Goal: Task Accomplishment & Management: Manage account settings

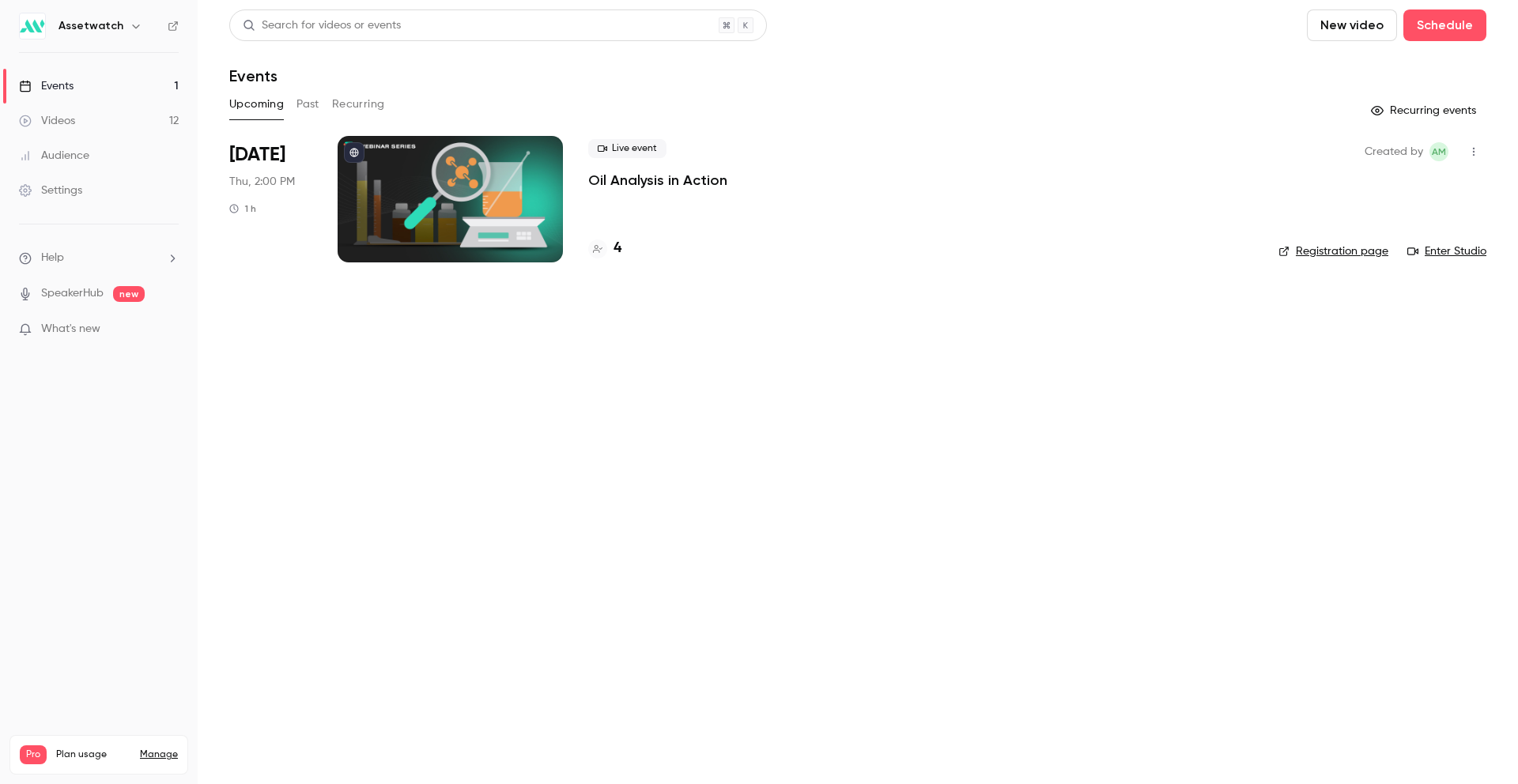
click at [297, 110] on button "Past" at bounding box center [308, 104] width 23 height 25
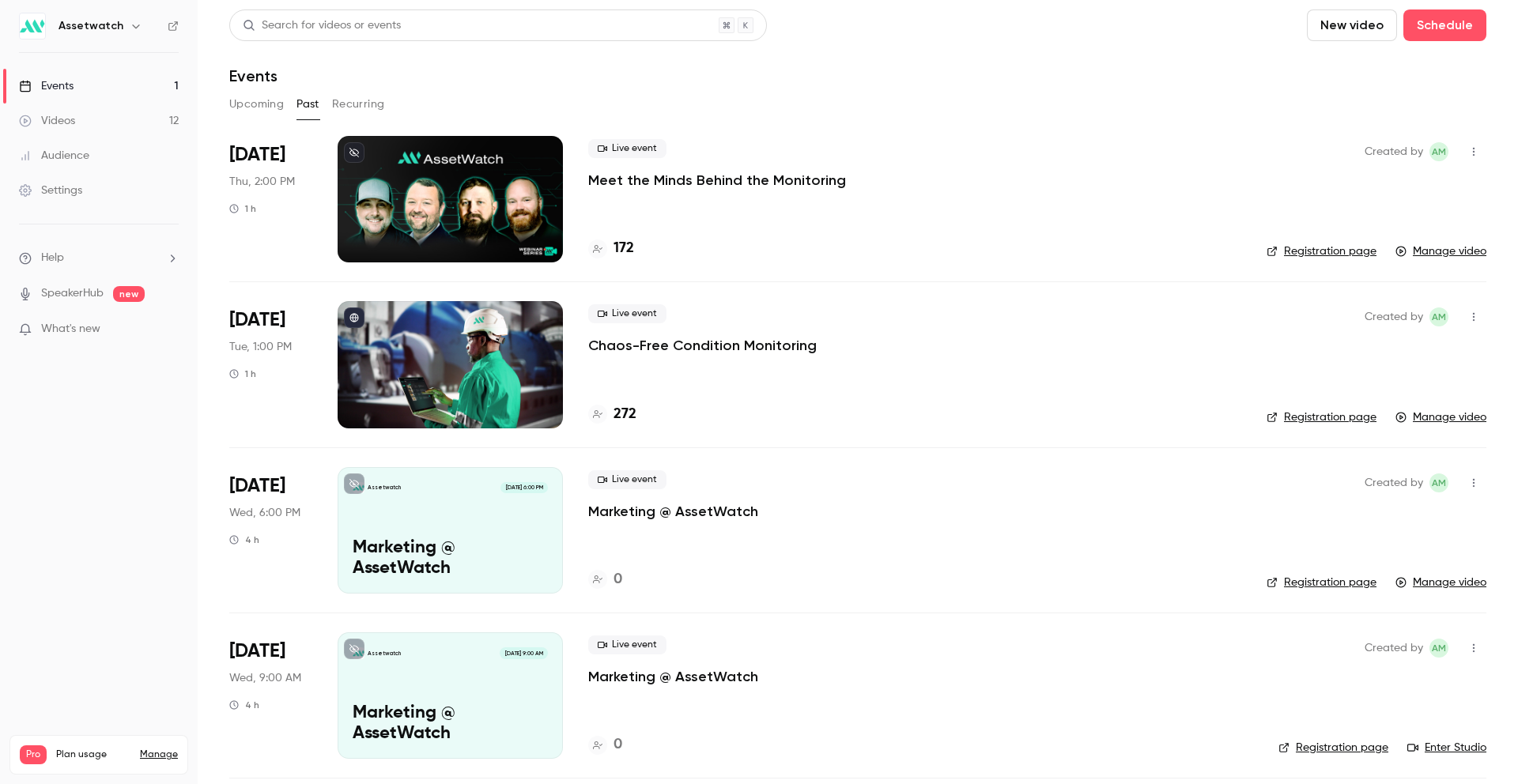
click at [265, 111] on button "Upcoming" at bounding box center [257, 104] width 54 height 25
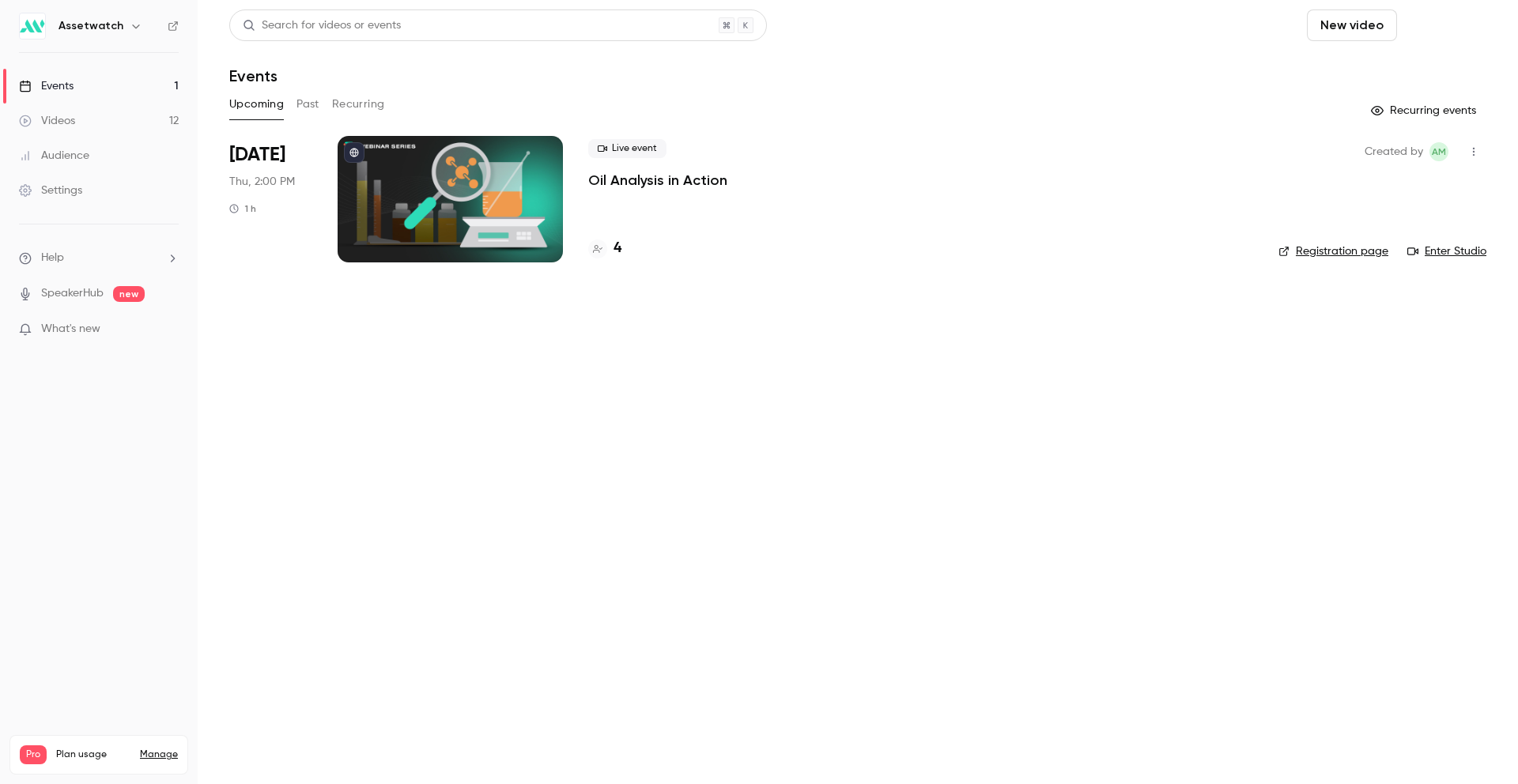
click at [1437, 22] on button "Schedule" at bounding box center [1445, 25] width 83 height 31
click at [1413, 111] on span "Recurring event" at bounding box center [1394, 110] width 83 height 17
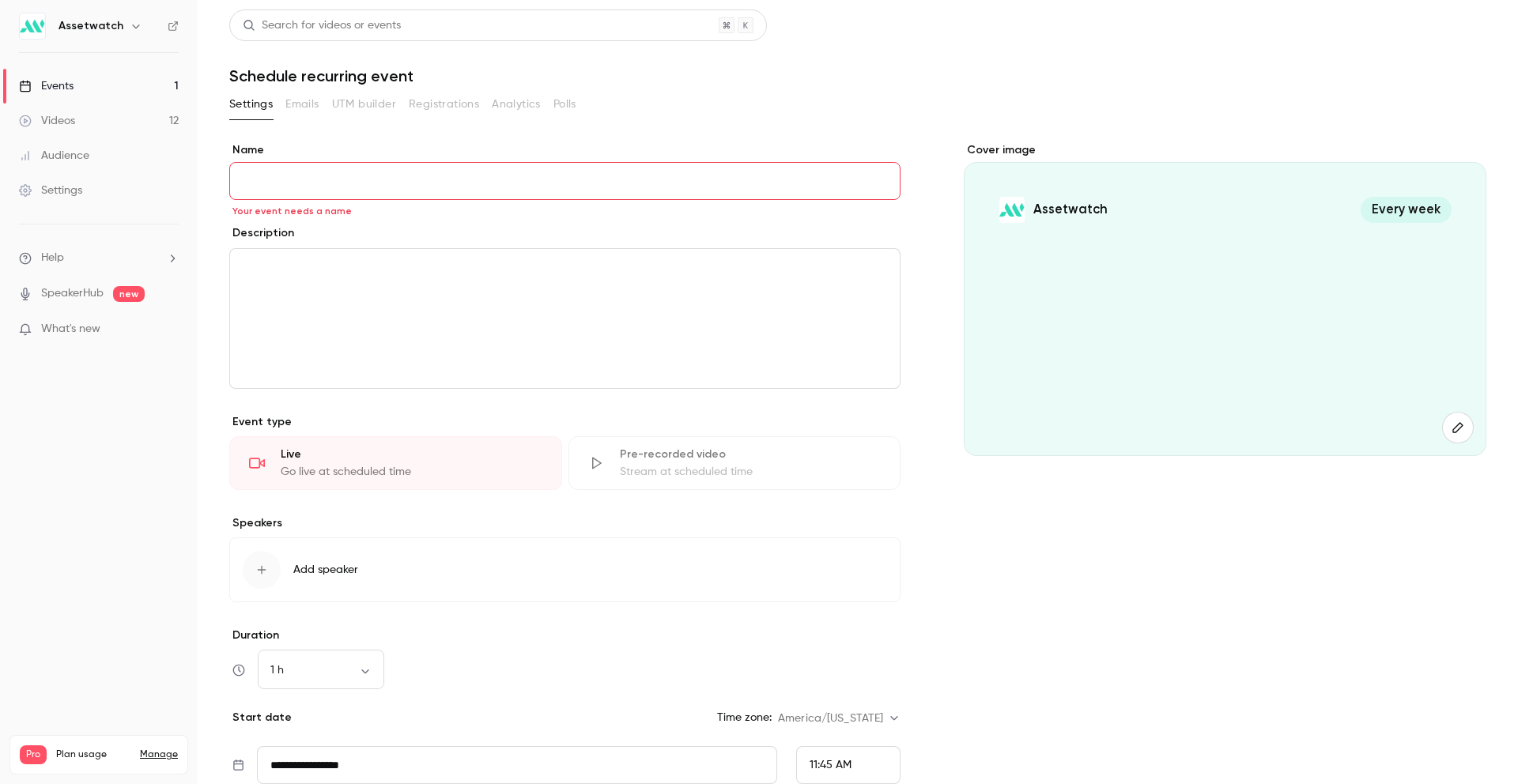
click at [324, 166] on input "Name" at bounding box center [565, 181] width 671 height 38
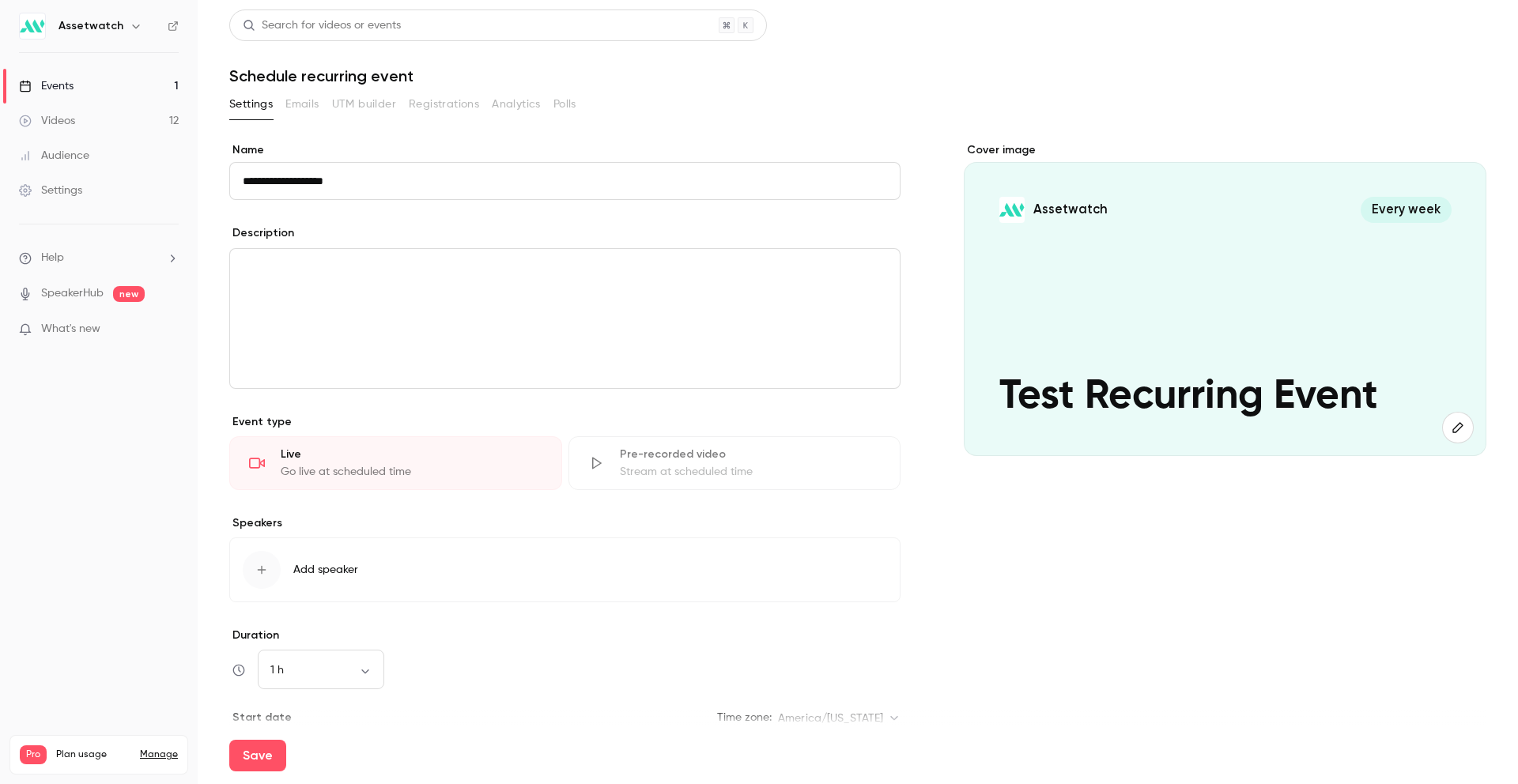
type input "**********"
click at [681, 281] on div "editor" at bounding box center [564, 319] width 670 height 139
click at [666, 464] on div "Stream at scheduled time" at bounding box center [750, 472] width 262 height 16
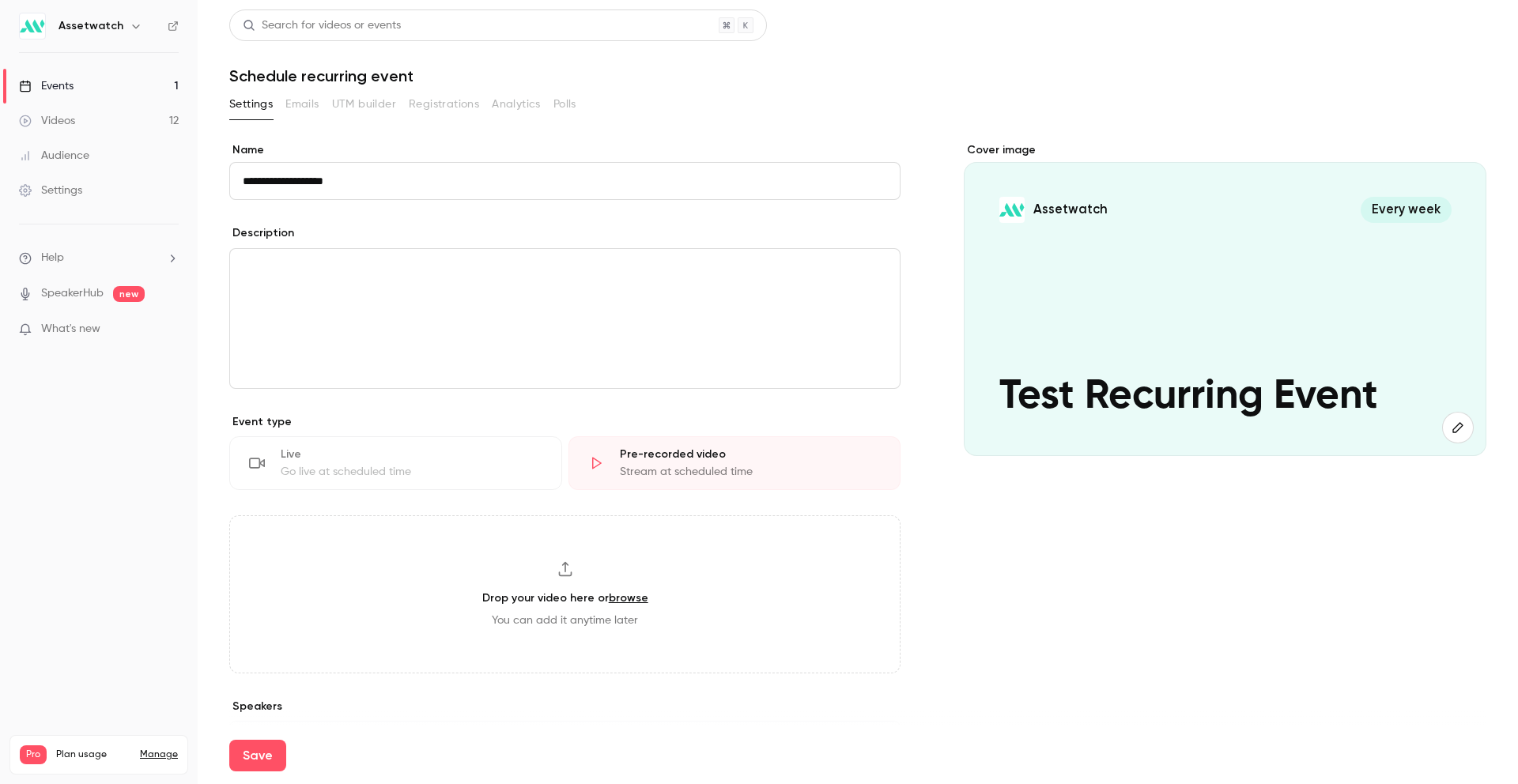
click at [478, 479] on div "Go live at scheduled time" at bounding box center [411, 472] width 262 height 16
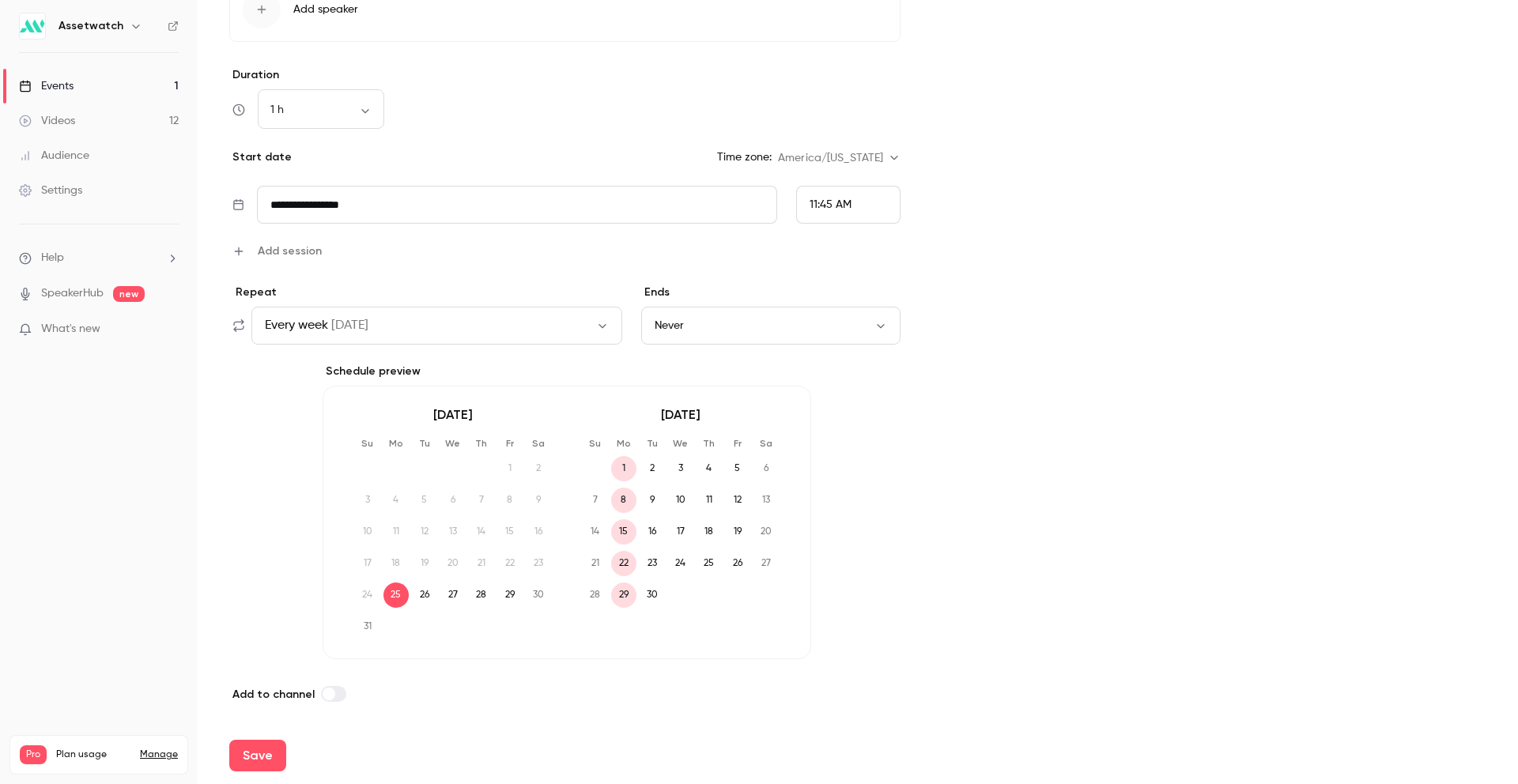
scroll to position [562, 0]
click at [254, 559] on div "Repeat Every week [DATE] Ends Never Schedule preview [DATE] Su Mo Tu We Th Fr S…" at bounding box center [565, 470] width 671 height 375
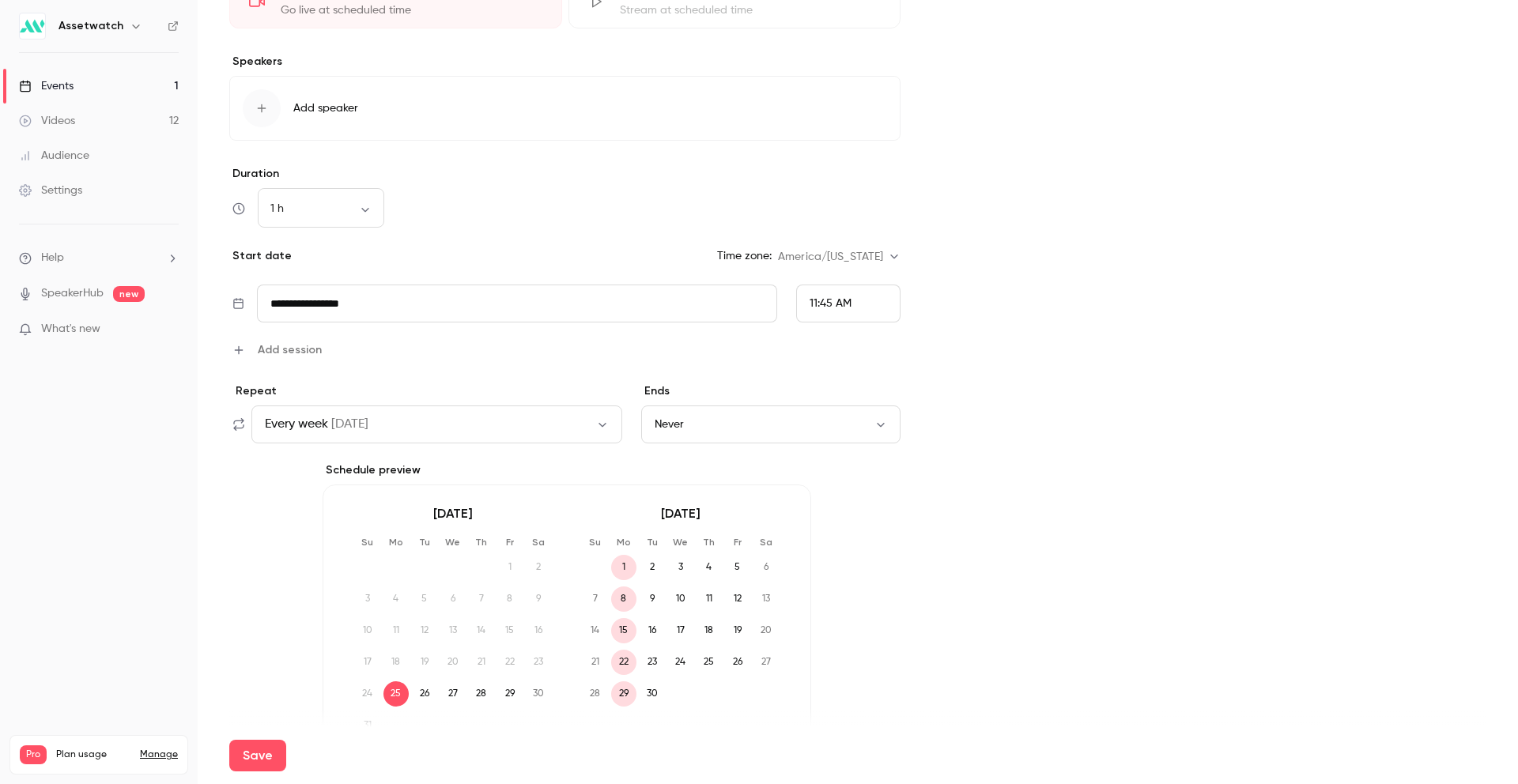
scroll to position [0, 0]
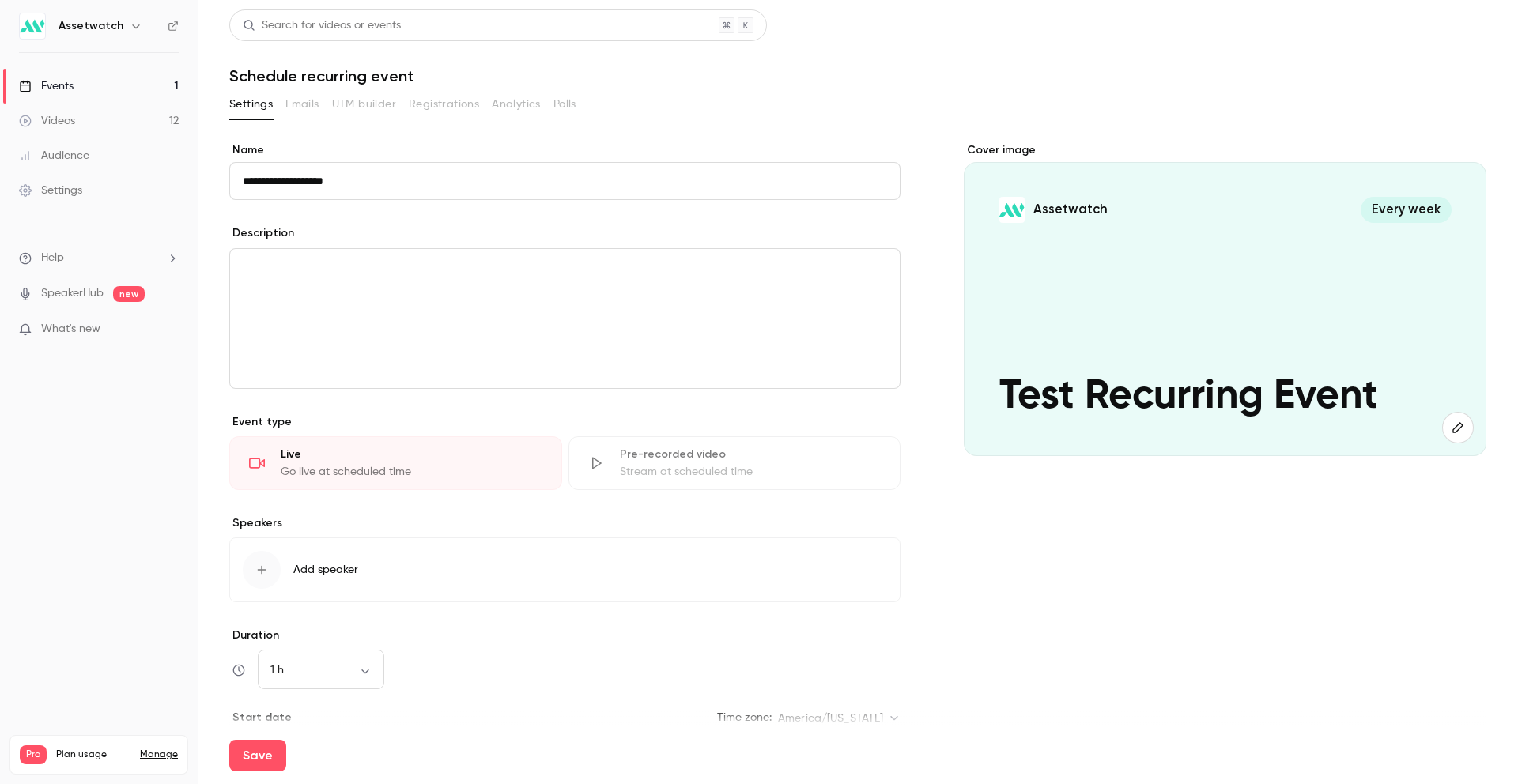
click at [434, 266] on p "editor" at bounding box center [564, 268] width 644 height 19
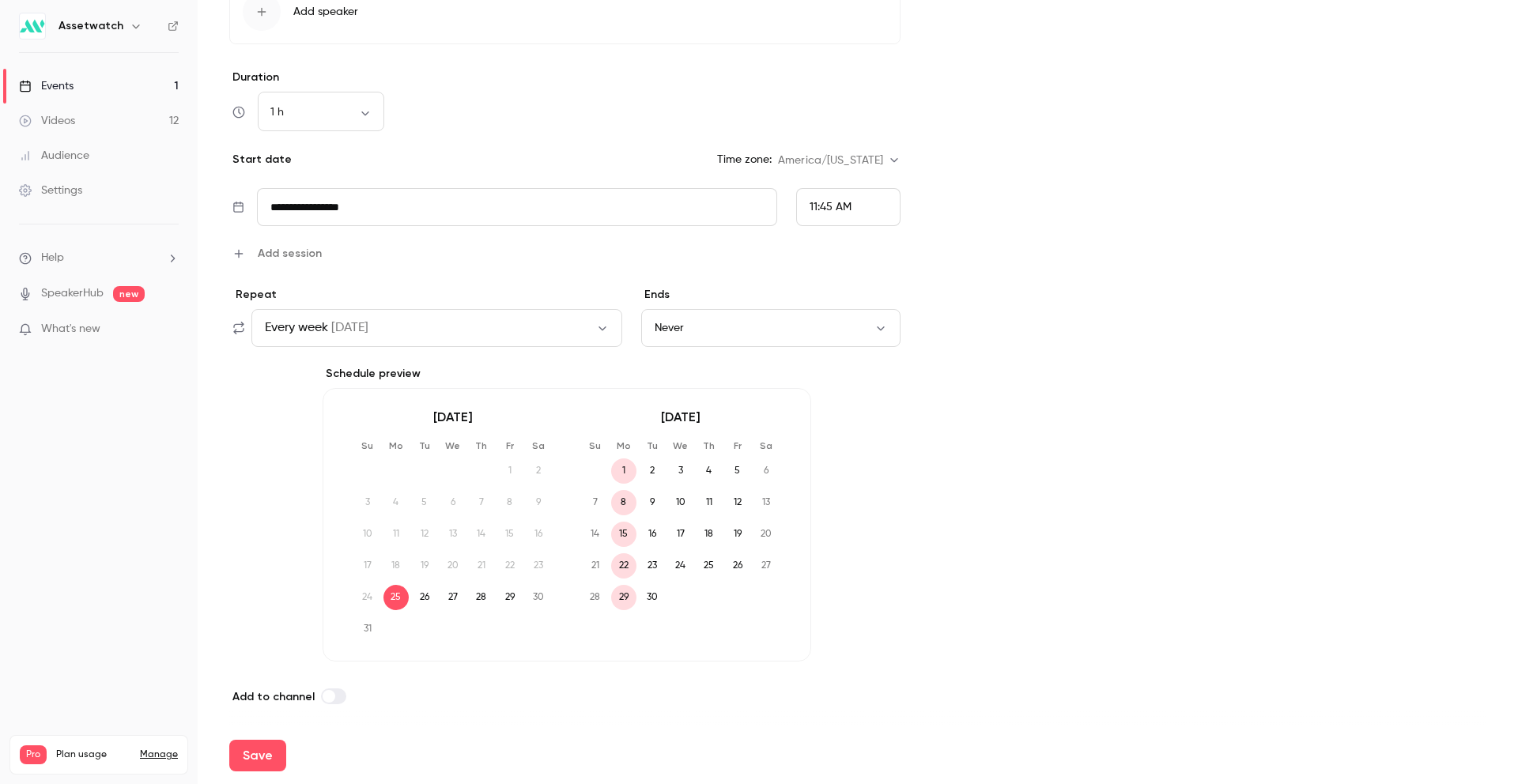
scroll to position [562, 0]
click at [236, 762] on button "Save" at bounding box center [258, 755] width 57 height 31
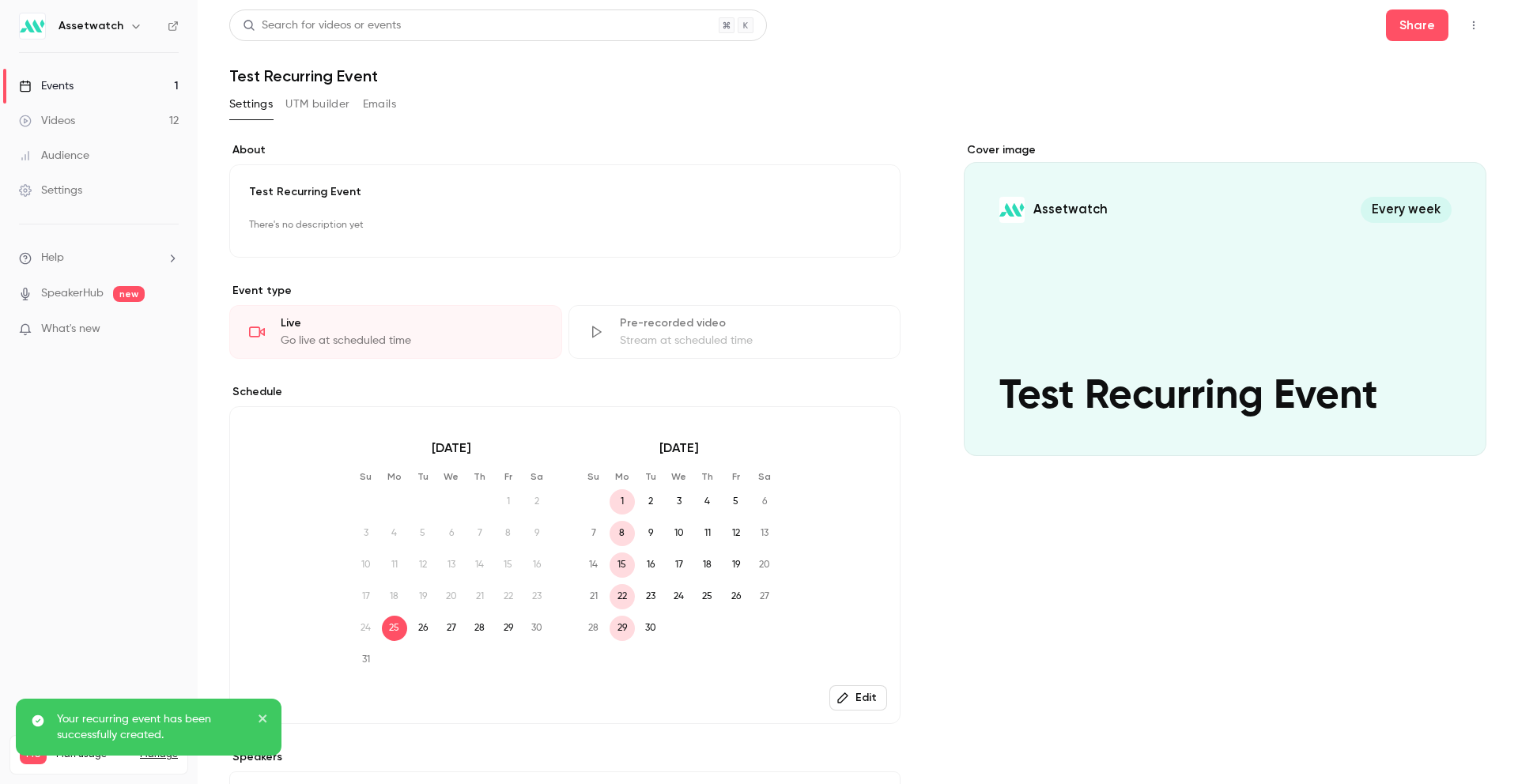
click at [314, 103] on button "UTM builder" at bounding box center [318, 104] width 64 height 25
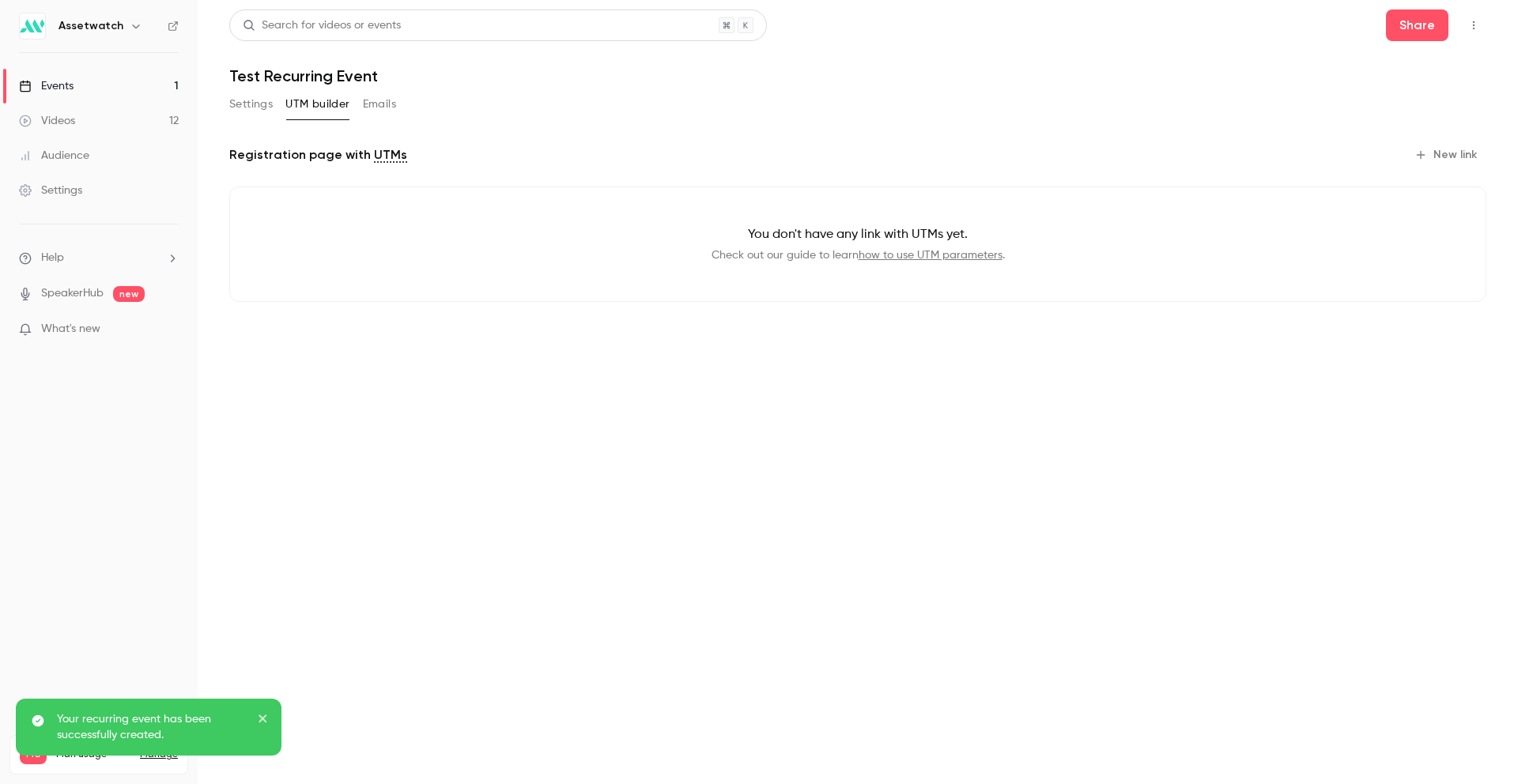
click at [380, 100] on button "Emails" at bounding box center [379, 104] width 33 height 25
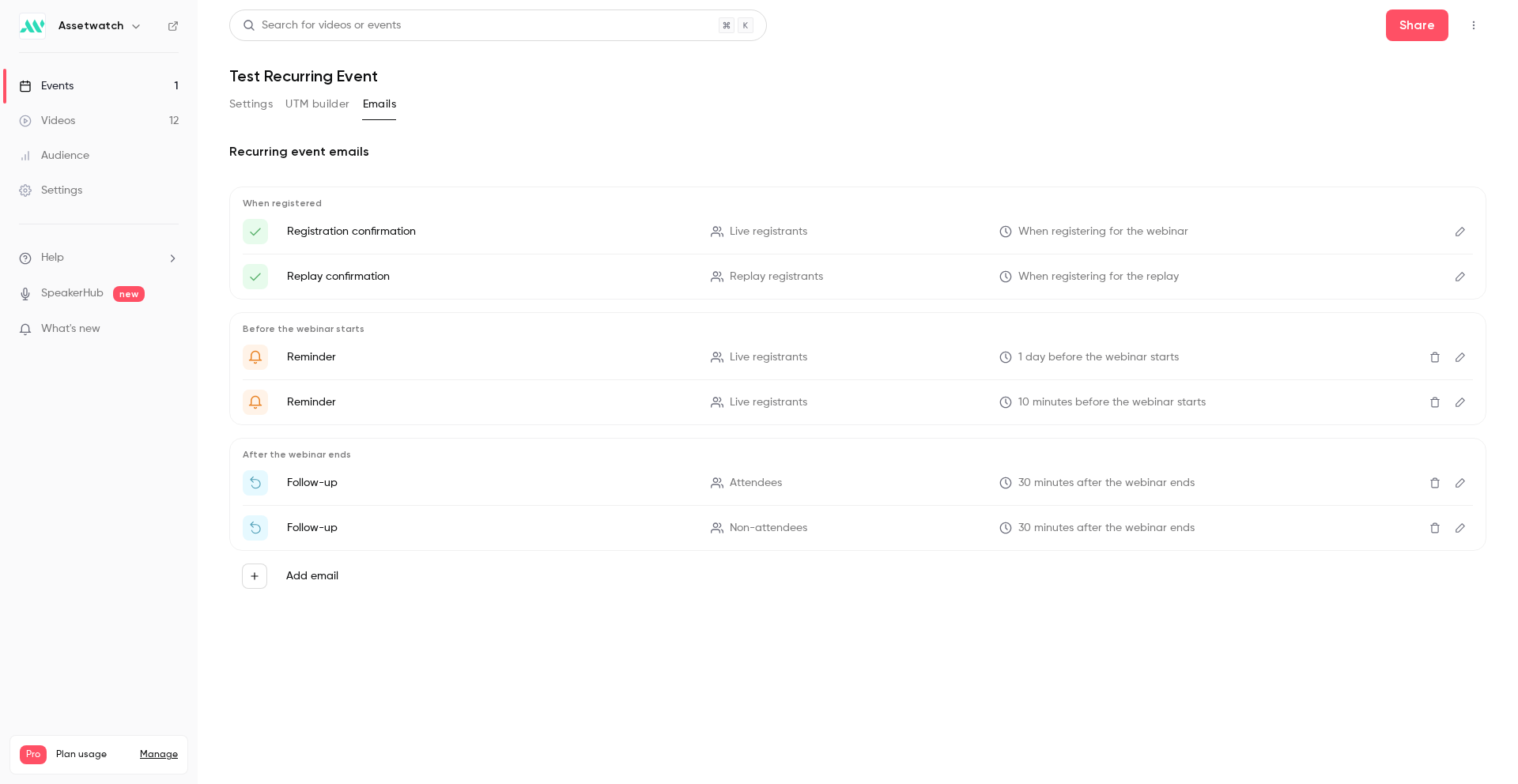
click at [252, 111] on button "Settings" at bounding box center [251, 104] width 43 height 25
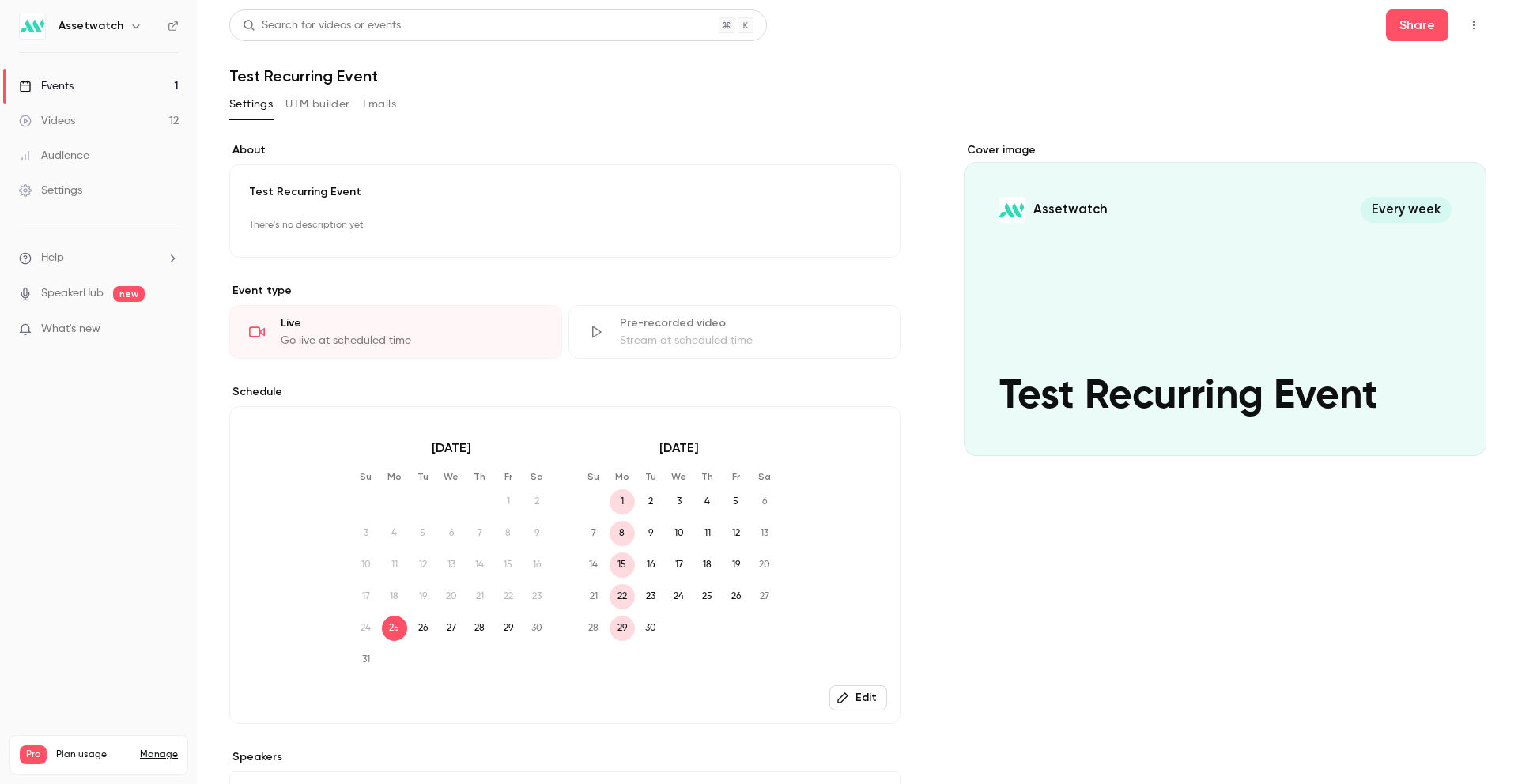
click at [53, 95] on link "Events 1" at bounding box center [98, 86] width 197 height 35
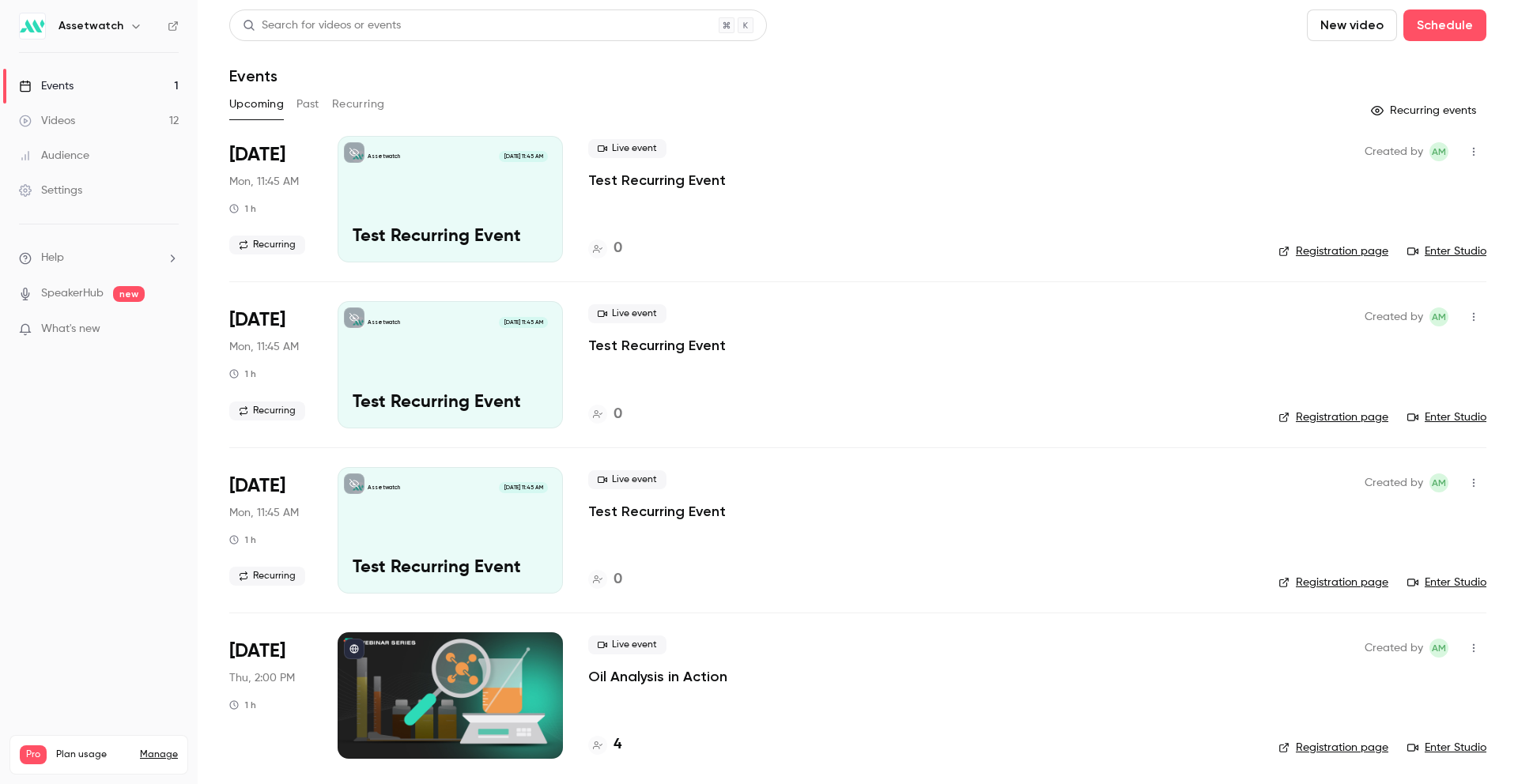
scroll to position [3, 0]
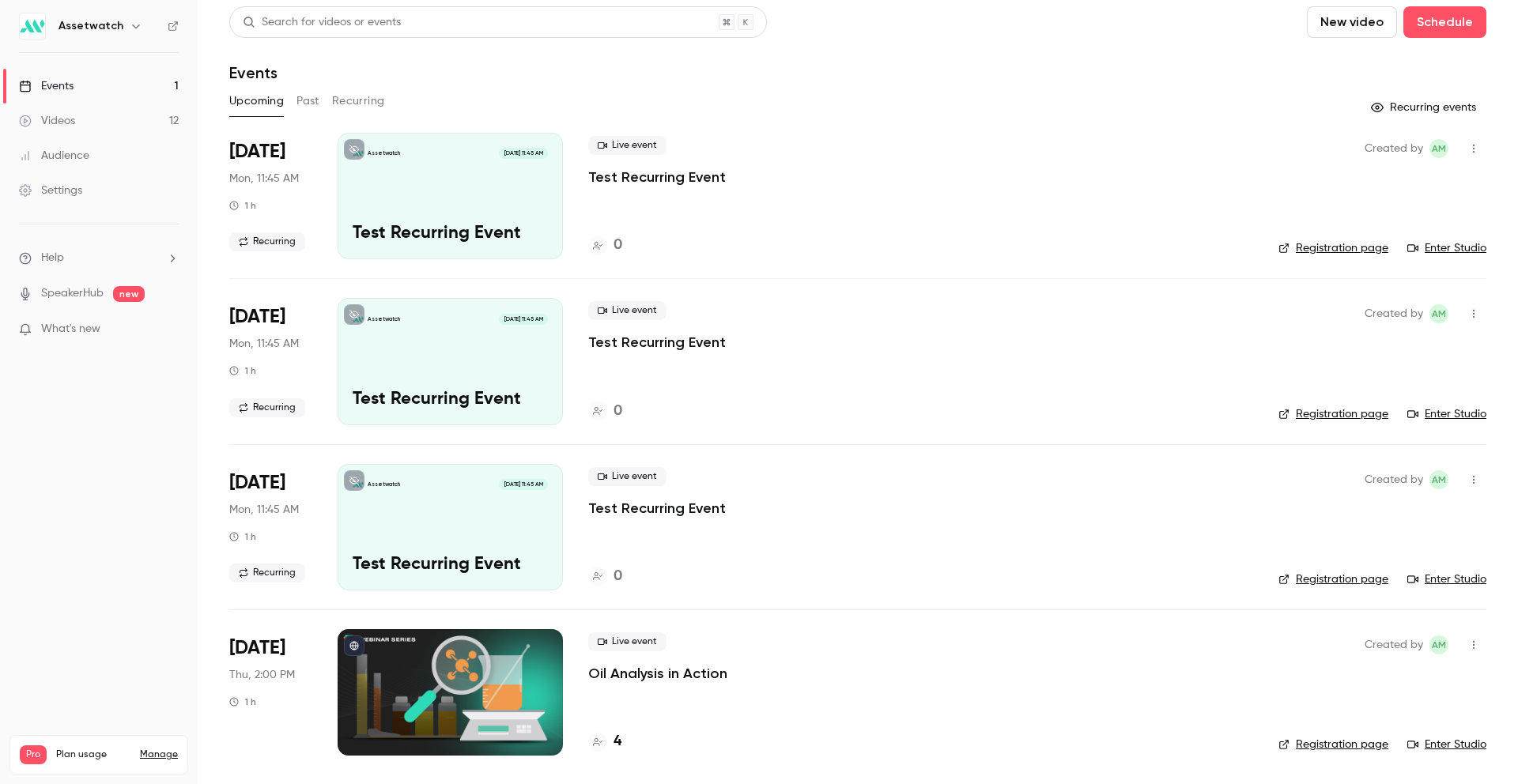
click at [537, 231] on p "Test Recurring Event" at bounding box center [450, 234] width 195 height 20
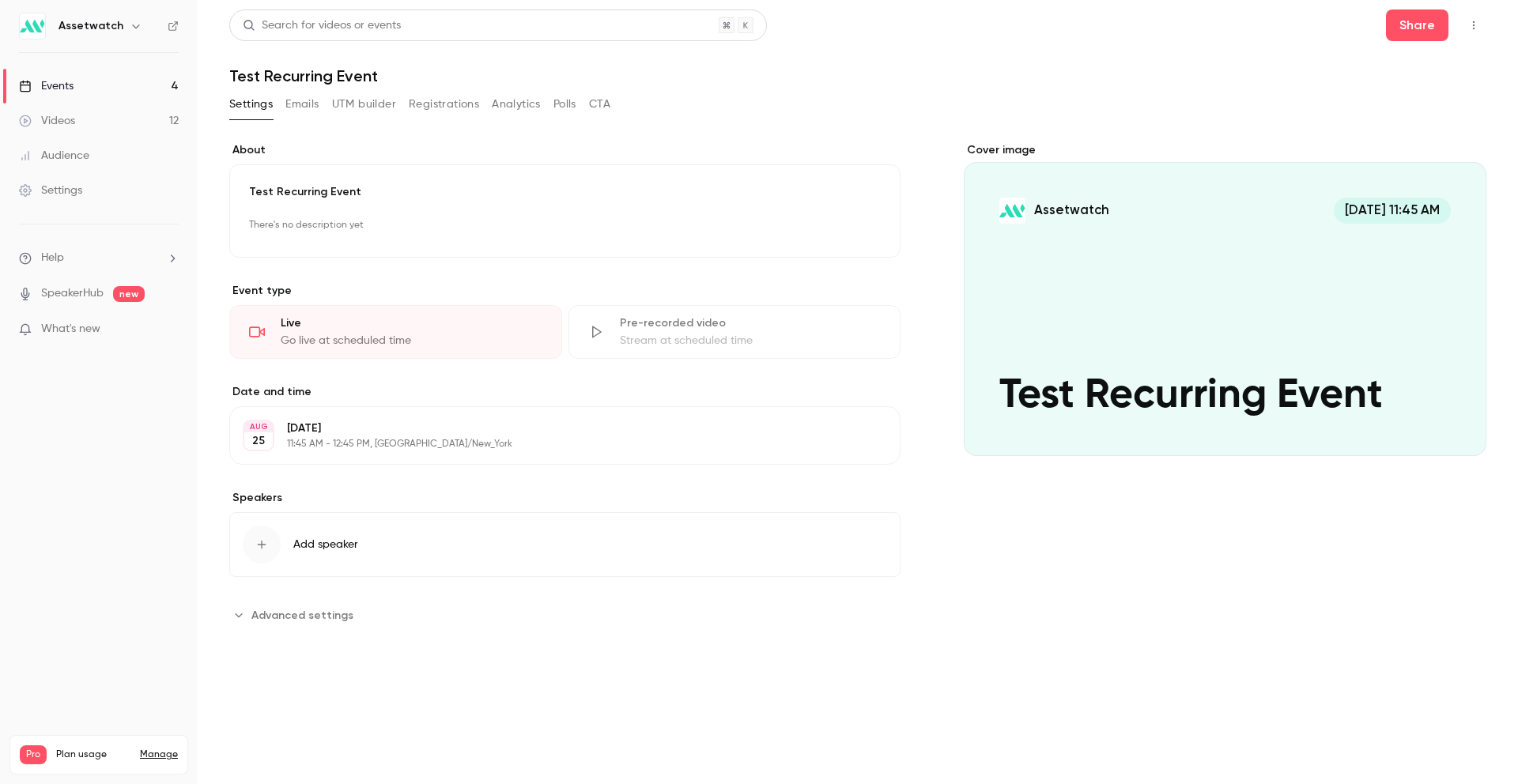
click at [142, 92] on link "Events 4" at bounding box center [98, 86] width 197 height 35
